Goal: Register for event/course

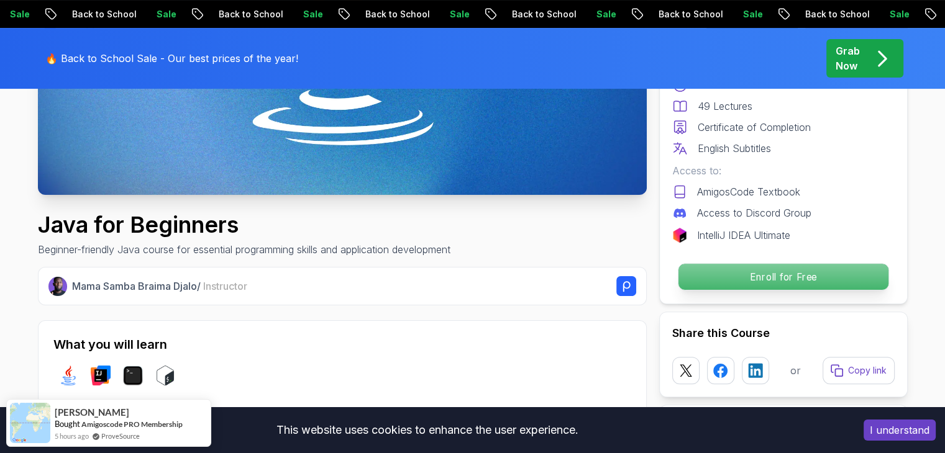
click at [804, 286] on p "Enroll for Free" at bounding box center [783, 277] width 210 height 26
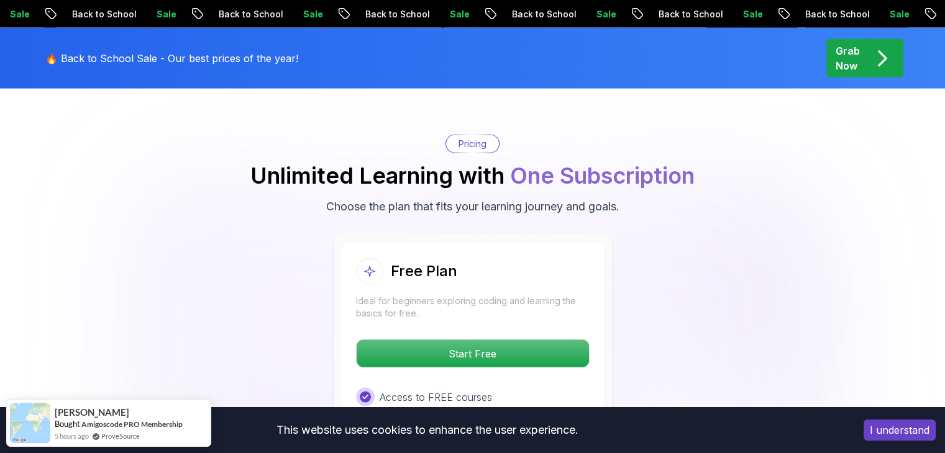
scroll to position [2475, 0]
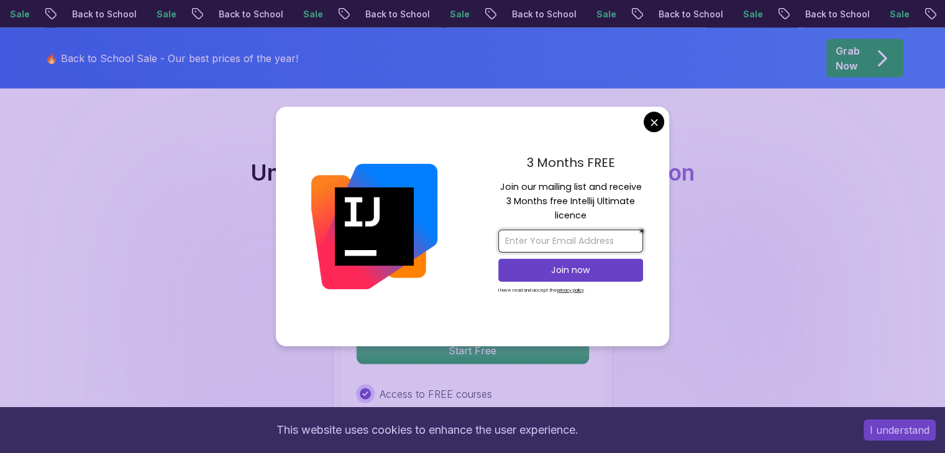
click at [596, 234] on input "email" at bounding box center [570, 241] width 145 height 23
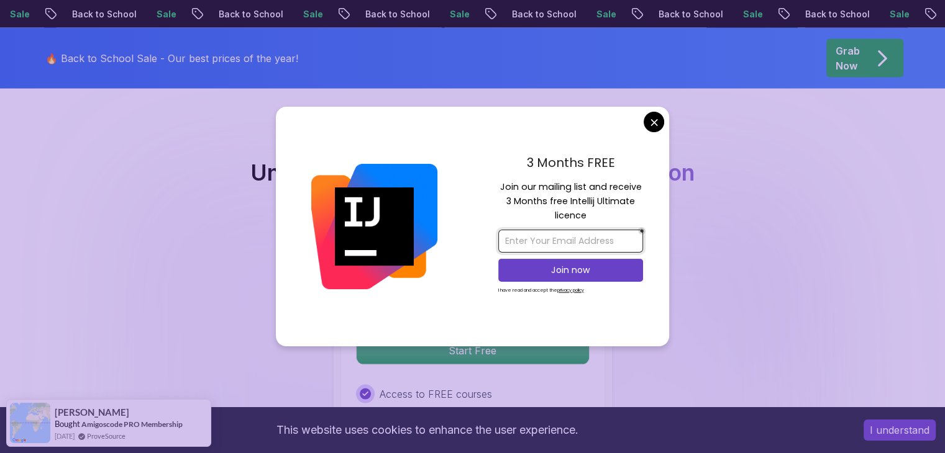
type input "wadason4real@gmail.com"
click at [588, 275] on p "Join now" at bounding box center [570, 270] width 117 height 12
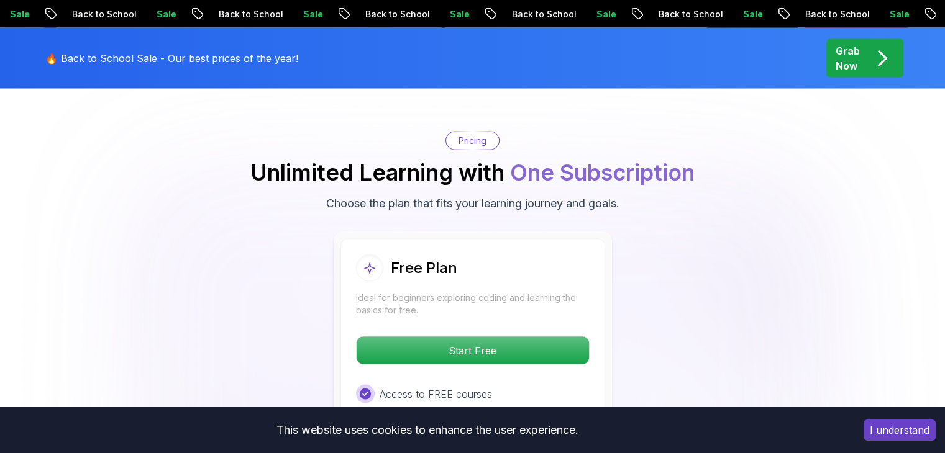
click at [567, 58] on body "Sale Back to School Sale Back to School Sale Back to School Sale Back to School…" at bounding box center [472, 382] width 945 height 5715
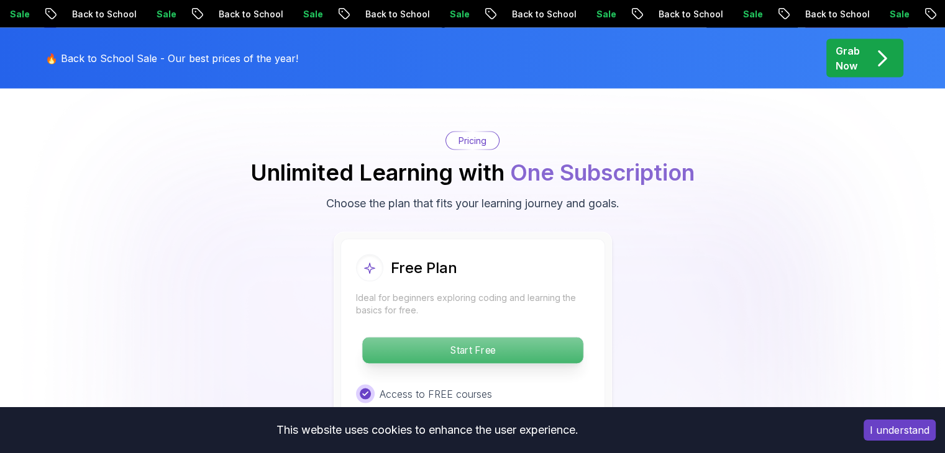
click at [463, 338] on p "Start Free" at bounding box center [472, 351] width 221 height 26
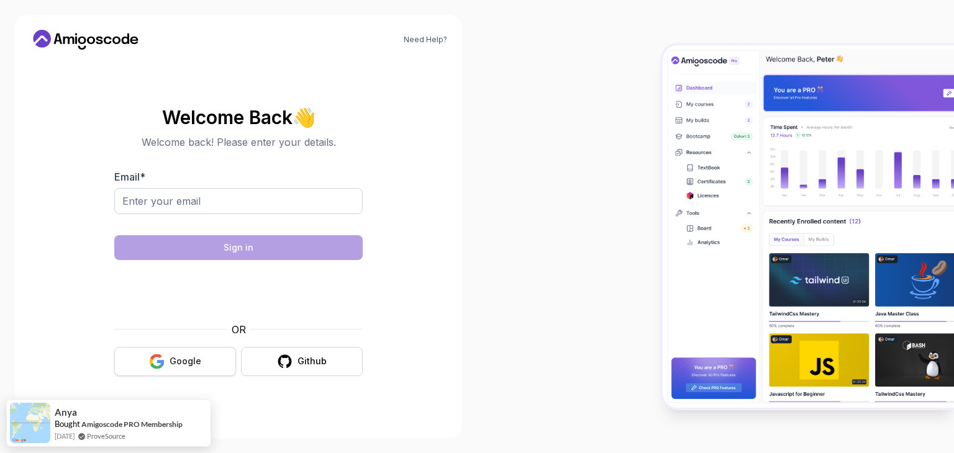
click at [192, 355] on div "Google" at bounding box center [186, 361] width 32 height 12
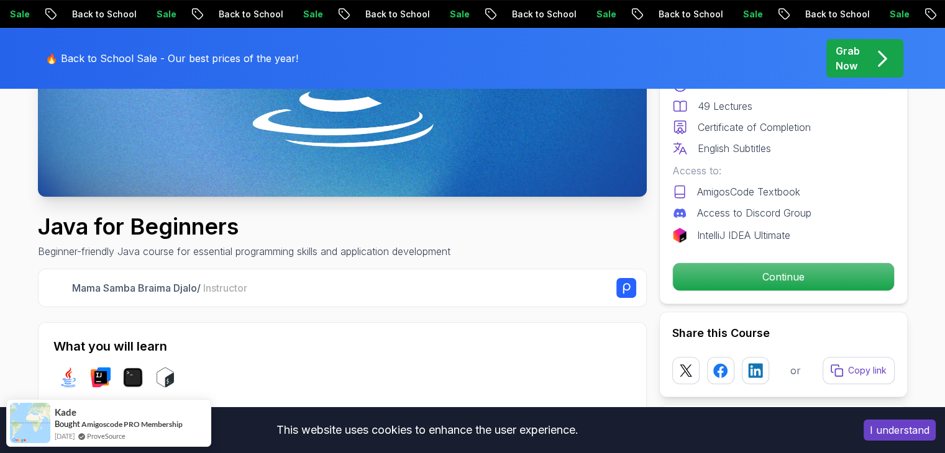
scroll to position [311, 0]
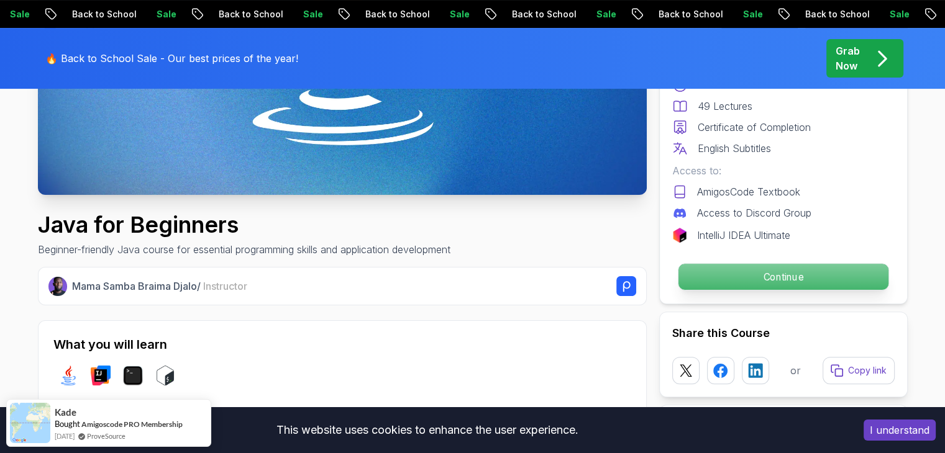
click at [765, 277] on p "Continue" at bounding box center [783, 277] width 210 height 26
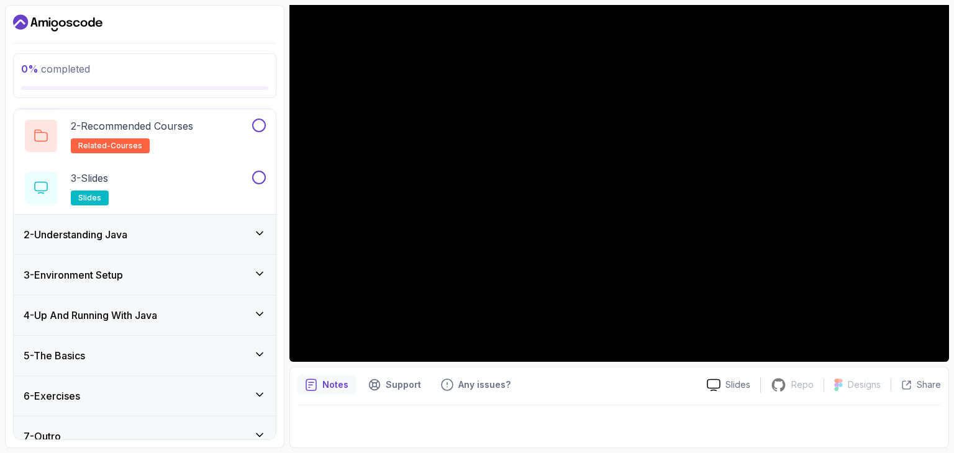
scroll to position [106, 0]
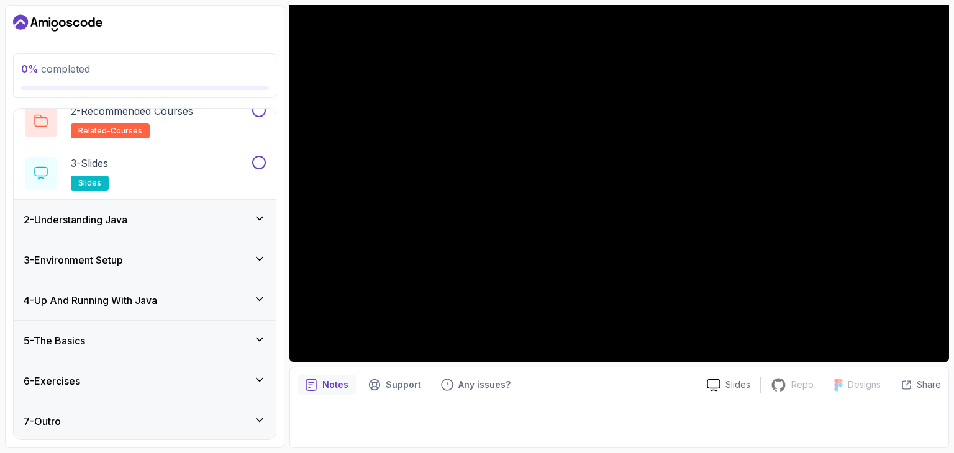
click at [151, 294] on h3 "4 - Up And Running With Java" at bounding box center [91, 300] width 134 height 15
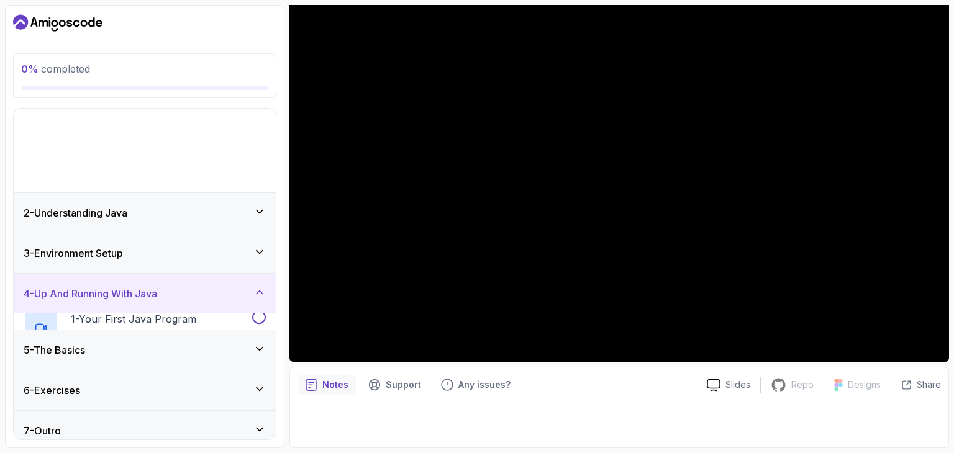
scroll to position [0, 0]
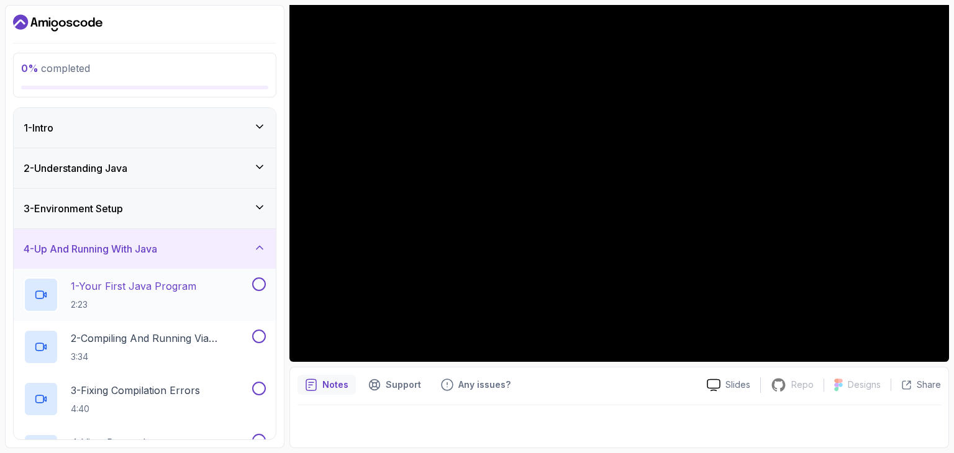
click at [171, 291] on p "1 - Your First Java Program" at bounding box center [133, 286] width 125 height 15
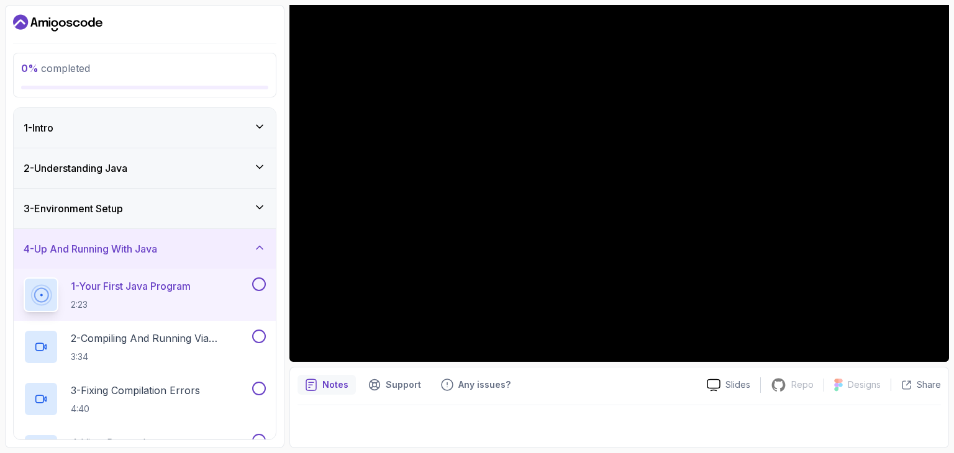
click at [120, 135] on div "1 - Intro" at bounding box center [145, 128] width 242 height 15
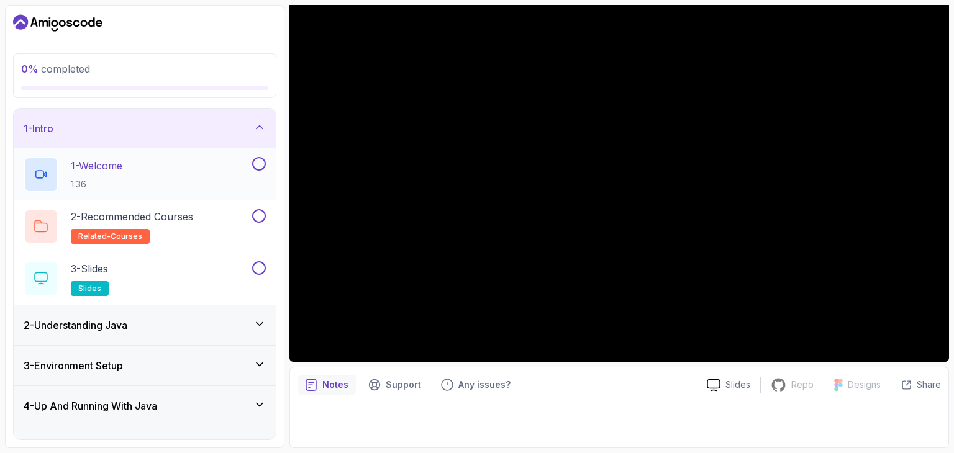
click at [119, 161] on p "1 - Welcome" at bounding box center [97, 165] width 52 height 15
